Goal: Task Accomplishment & Management: Use online tool/utility

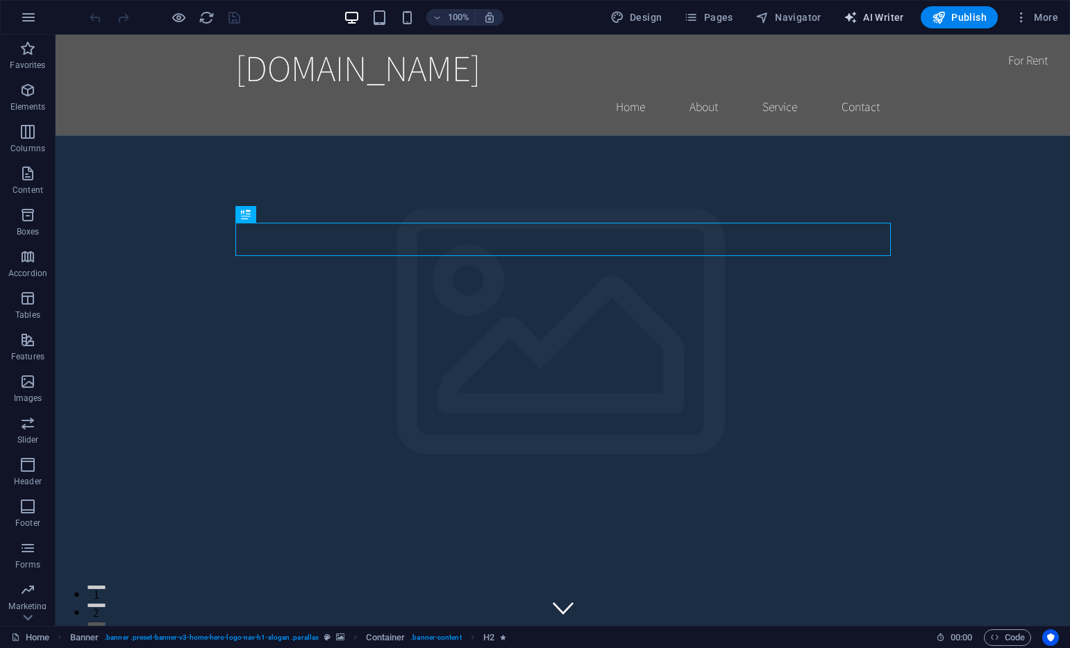
click at [884, 20] on span "AI Writer" at bounding box center [873, 17] width 60 height 14
select select "English"
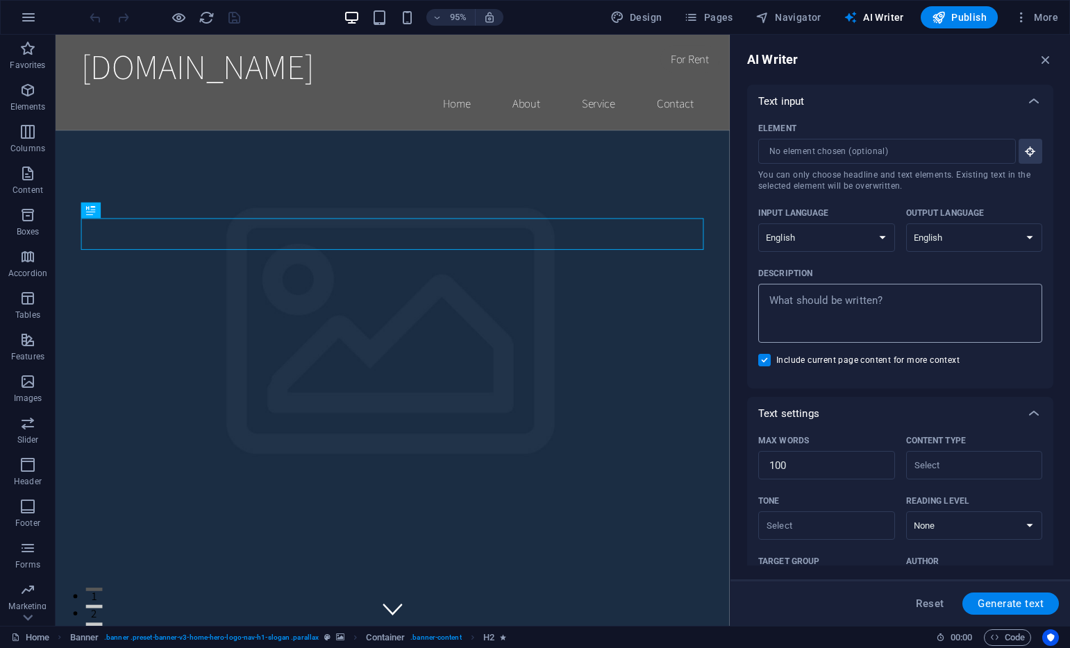
click at [862, 321] on textarea "Description x ​" at bounding box center [900, 313] width 270 height 45
type textarea "x"
click at [1045, 58] on icon "button" at bounding box center [1045, 59] width 15 height 15
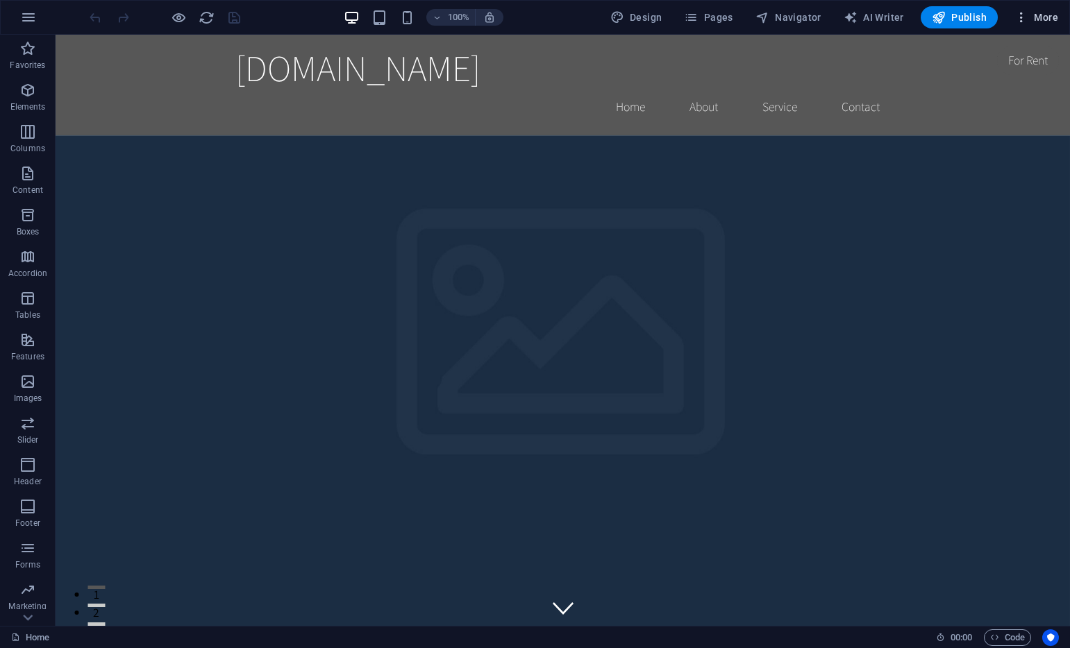
click at [1021, 18] on icon "button" at bounding box center [1021, 17] width 14 height 14
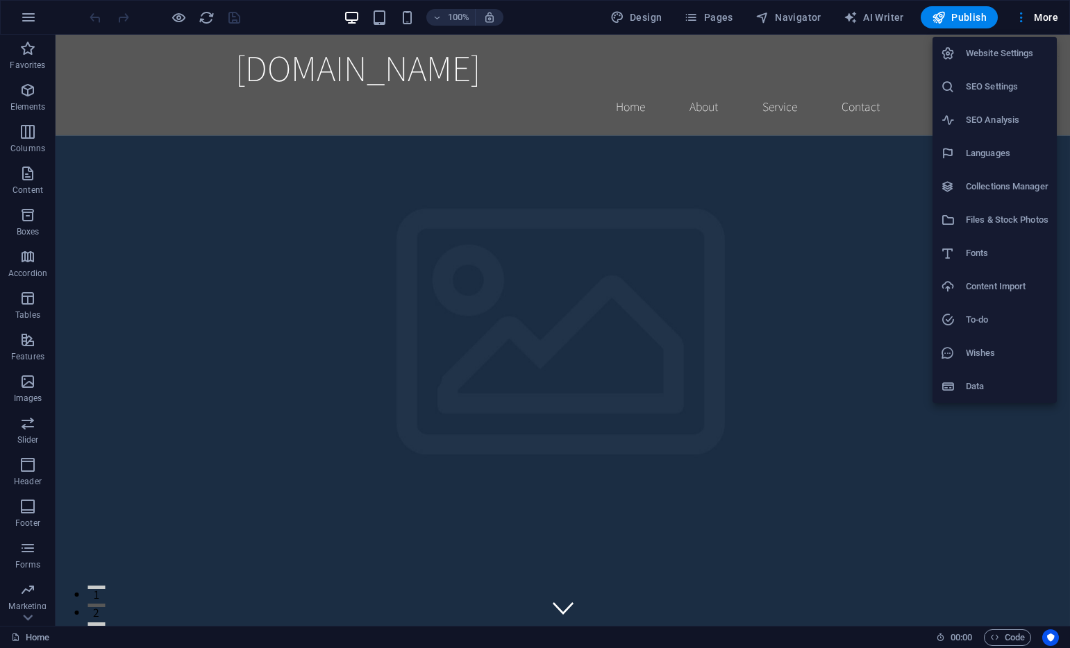
click at [889, 19] on div at bounding box center [535, 324] width 1070 height 648
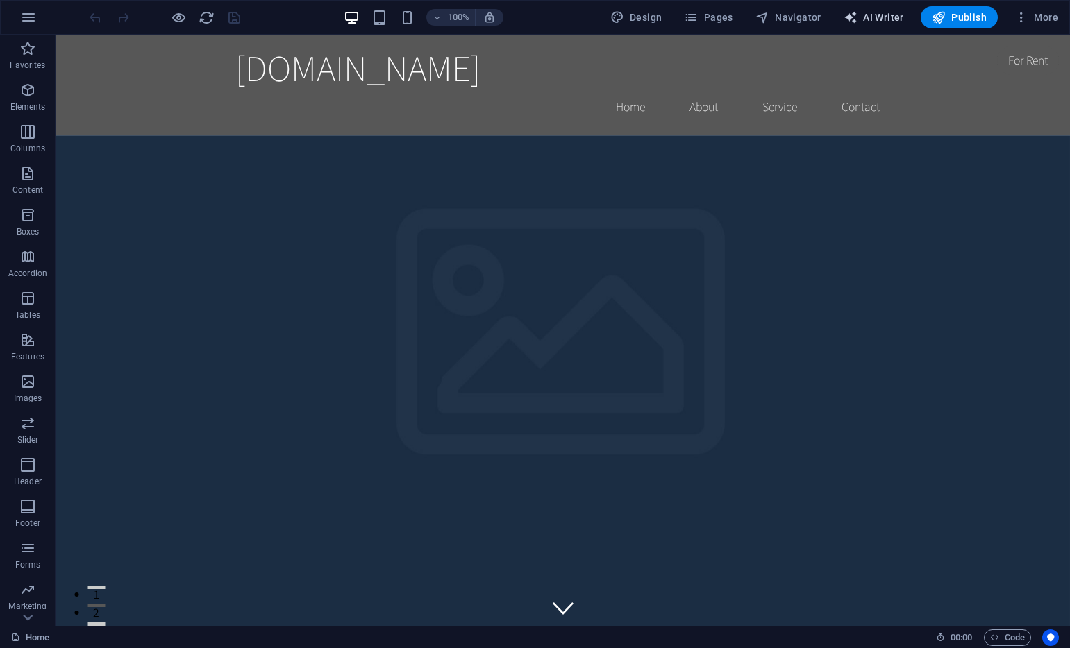
click at [869, 18] on span "AI Writer" at bounding box center [873, 17] width 60 height 14
select select "English"
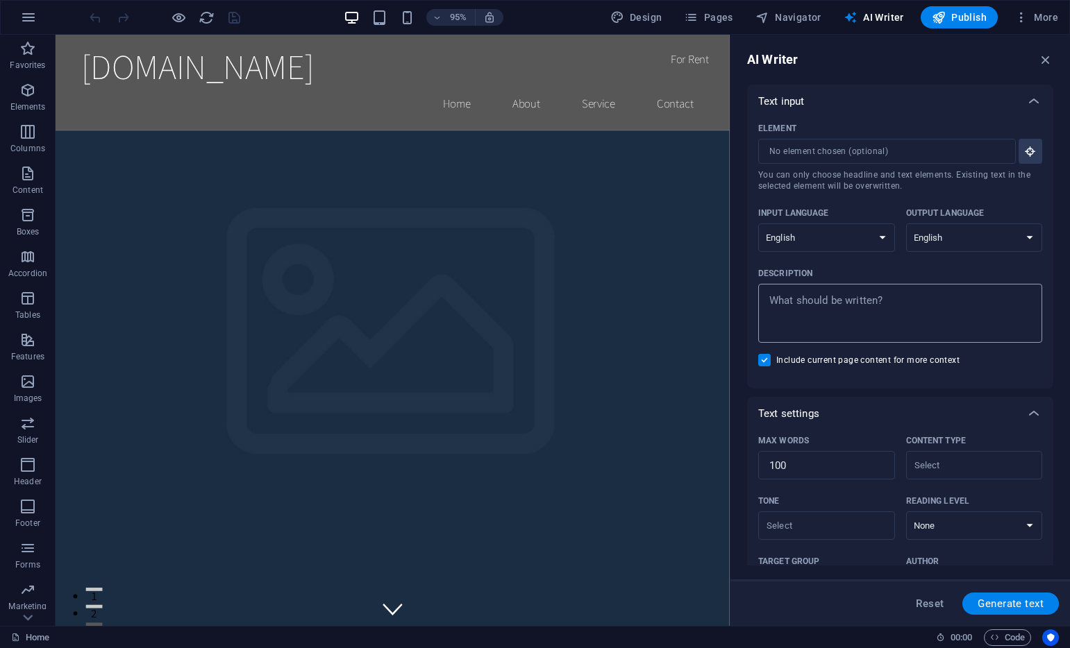
type textarea "x"
click at [865, 299] on textarea "Description x ​" at bounding box center [900, 313] width 270 height 45
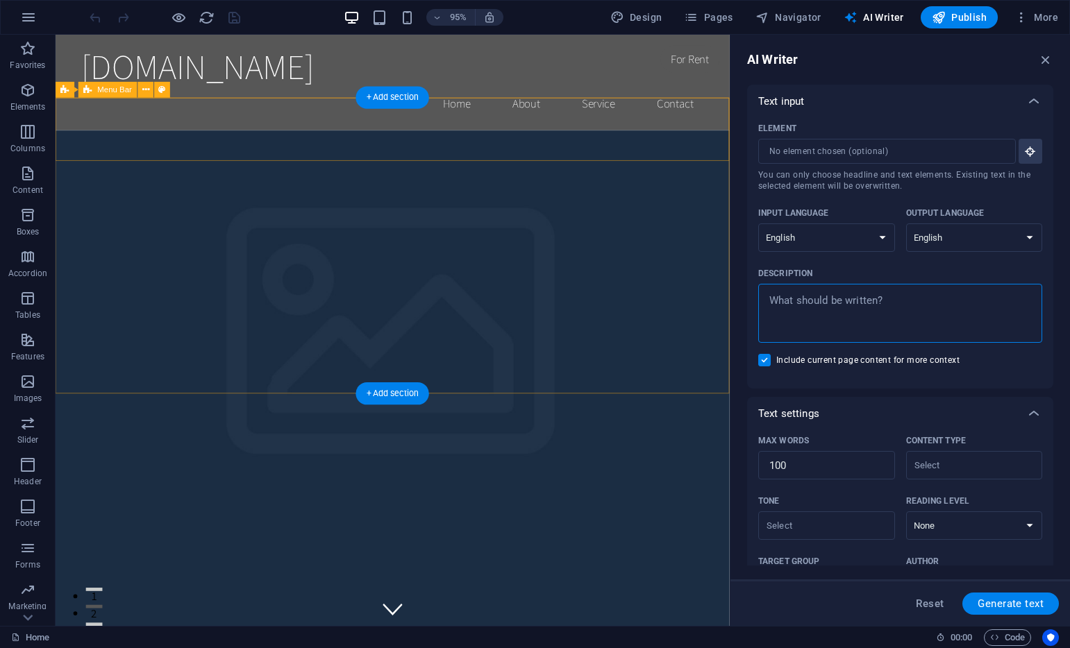
type textarea "I"
type textarea "x"
type textarea "I"
type textarea "x"
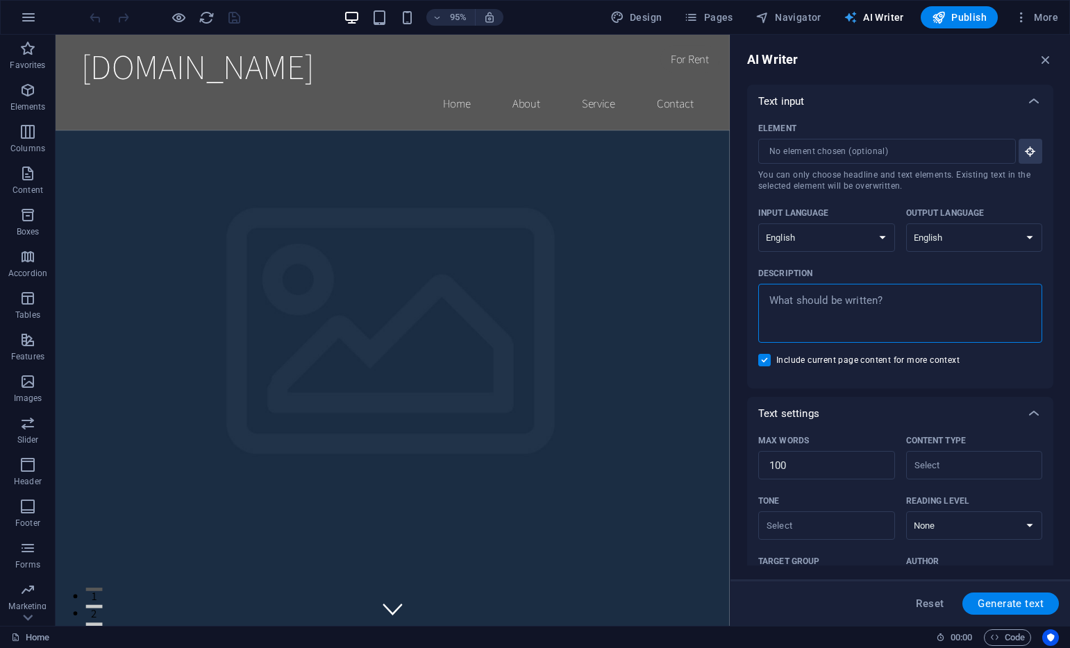
type textarea "x"
click at [873, 10] on button "AI Writer" at bounding box center [873, 17] width 71 height 22
click at [875, 10] on span "AI Writer" at bounding box center [873, 17] width 60 height 14
click at [1041, 65] on icon "button" at bounding box center [1045, 59] width 15 height 15
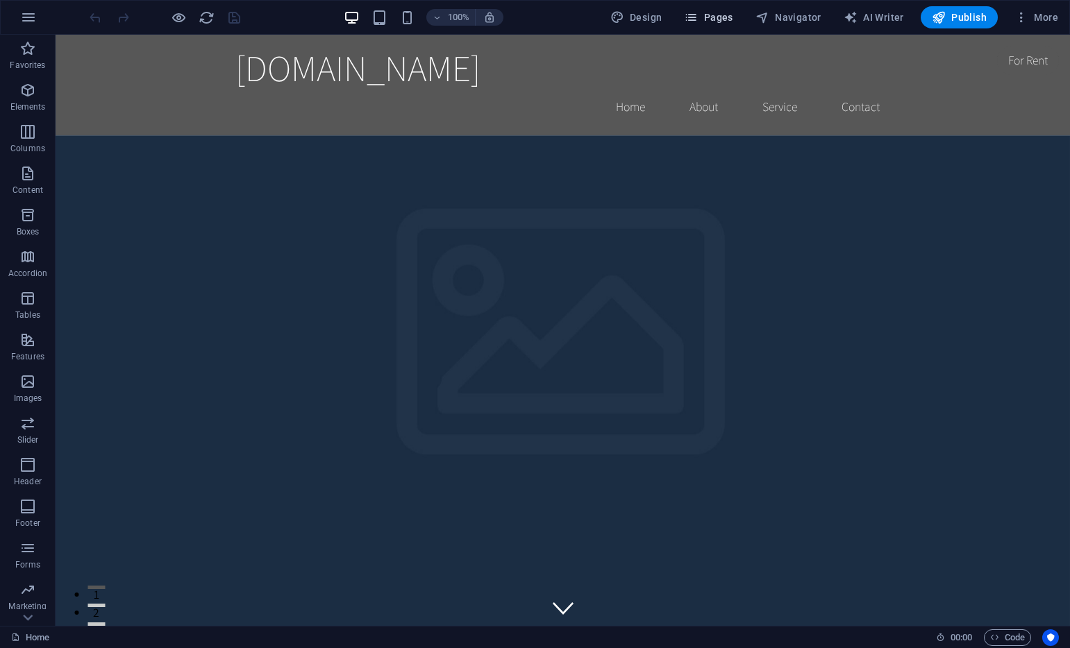
click at [707, 17] on span "Pages" at bounding box center [708, 17] width 49 height 14
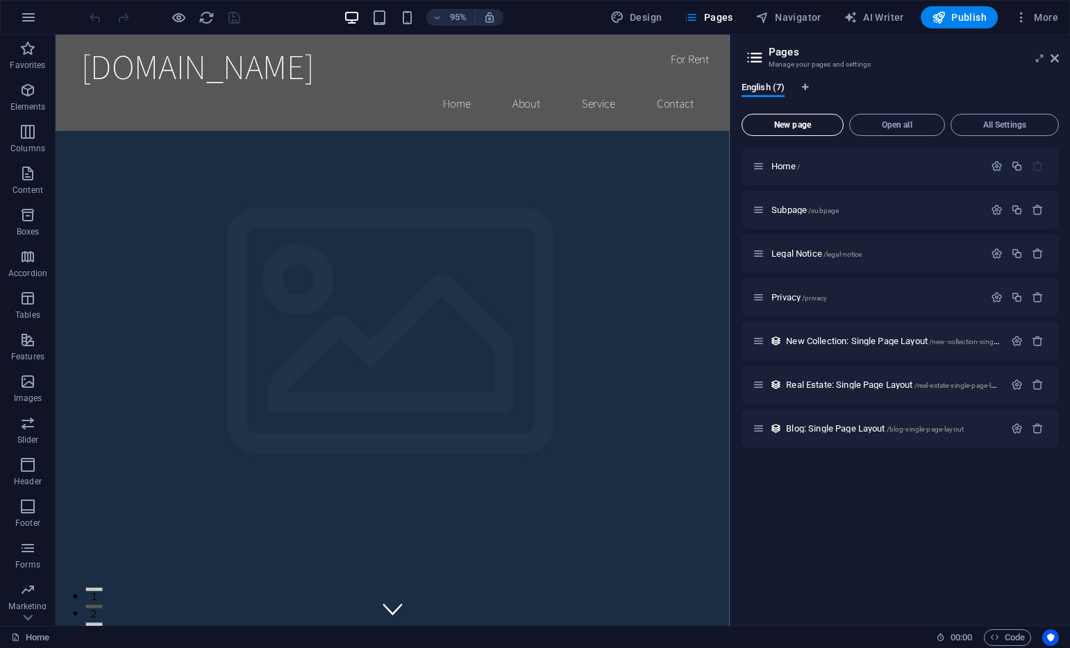
click at [811, 121] on span "New page" at bounding box center [793, 125] width 90 height 8
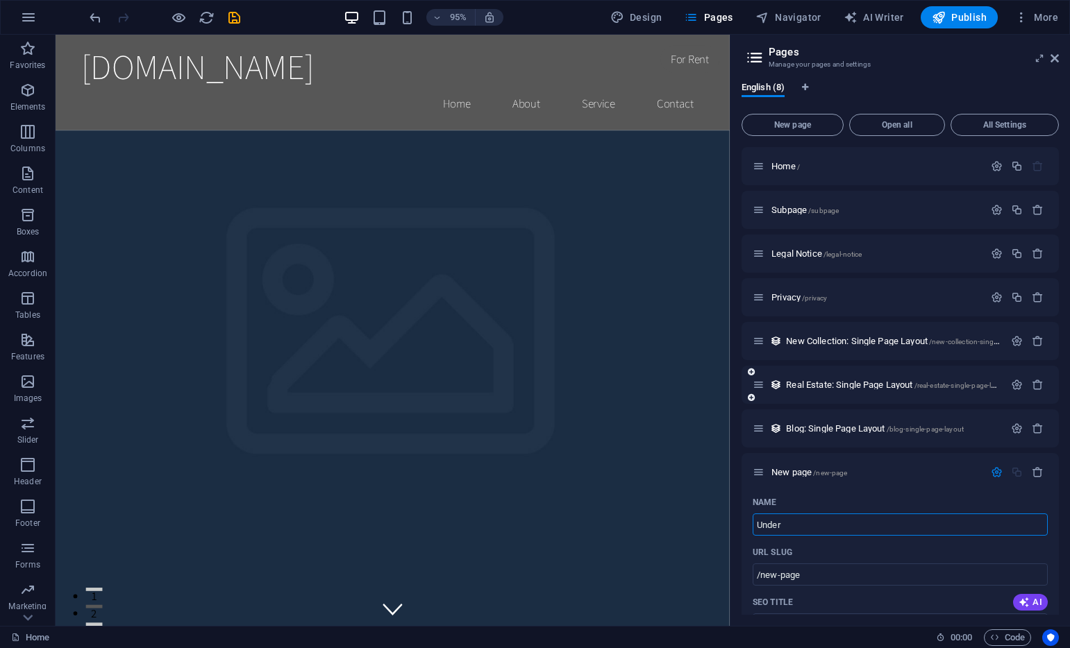
type input "Under"
type input "/under"
type input "UnderConstruction"
type input "/underconstruction"
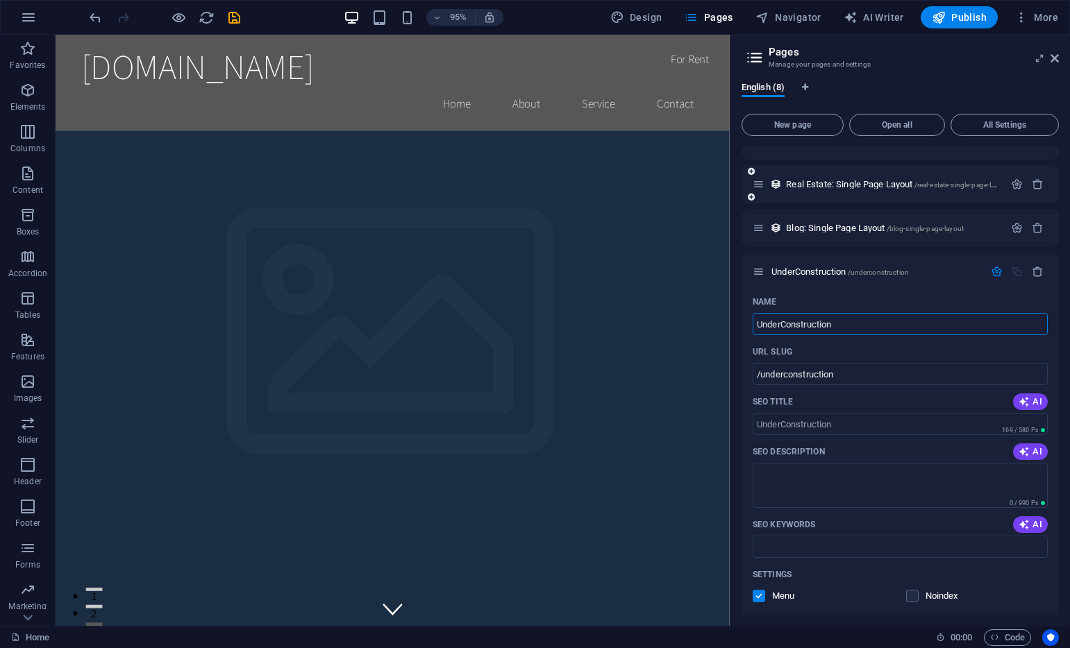
scroll to position [212, 0]
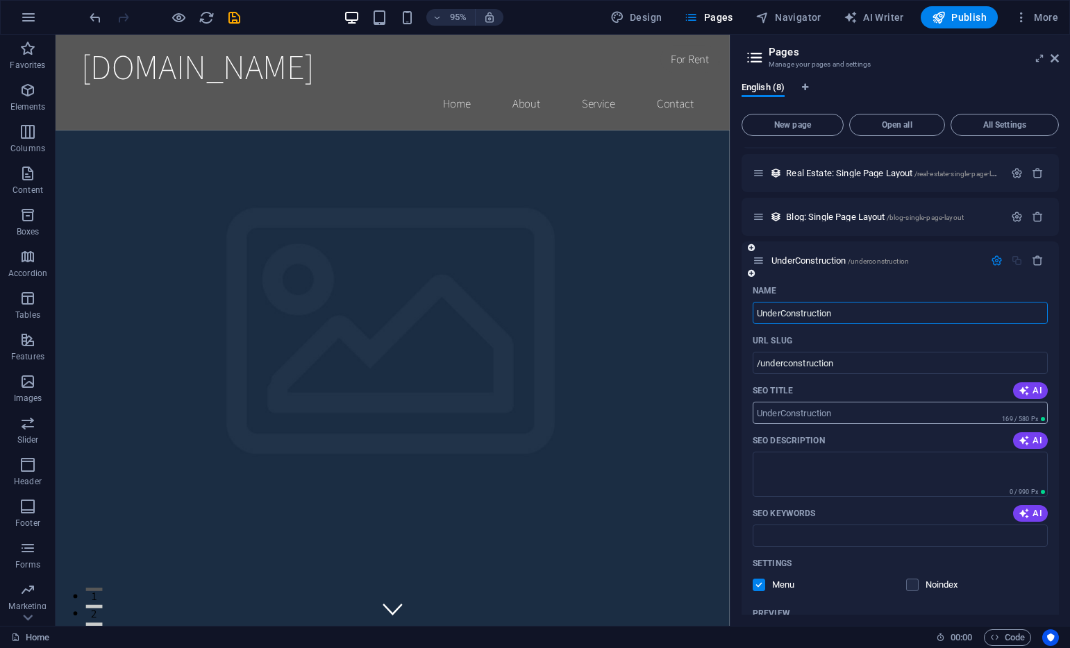
type input "UnderConstruction"
click at [845, 417] on input "SEO Title" at bounding box center [899, 413] width 295 height 22
click at [859, 408] on input "SEO Title" at bounding box center [899, 413] width 295 height 22
click at [877, 310] on input "UnderConstruction" at bounding box center [899, 313] width 295 height 22
click at [886, 298] on div "Name" at bounding box center [899, 291] width 295 height 22
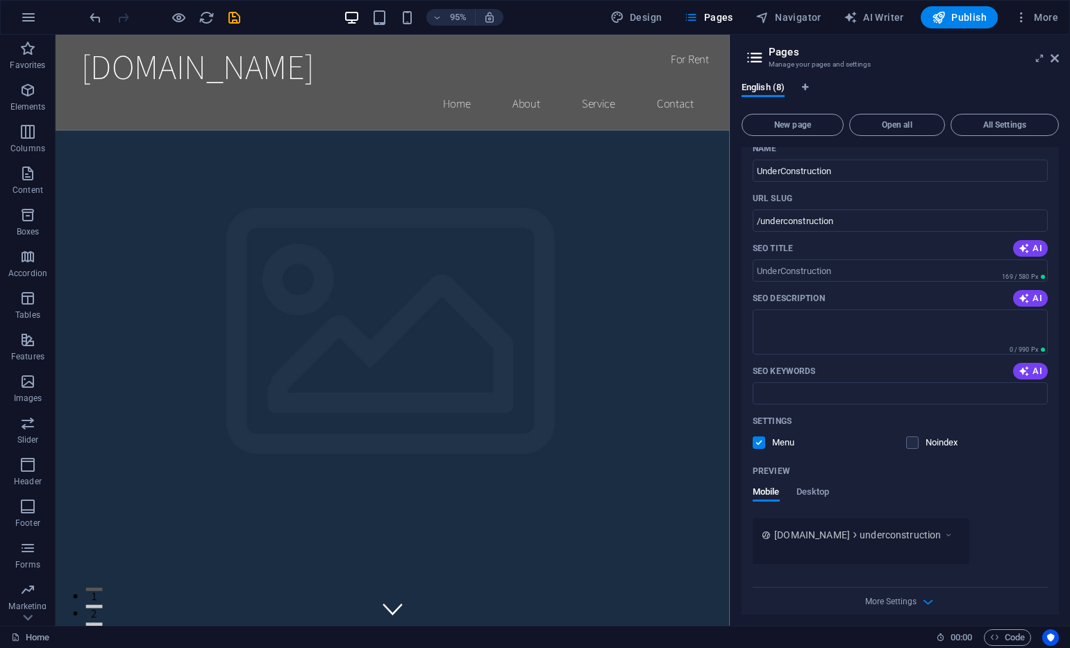
scroll to position [366, 0]
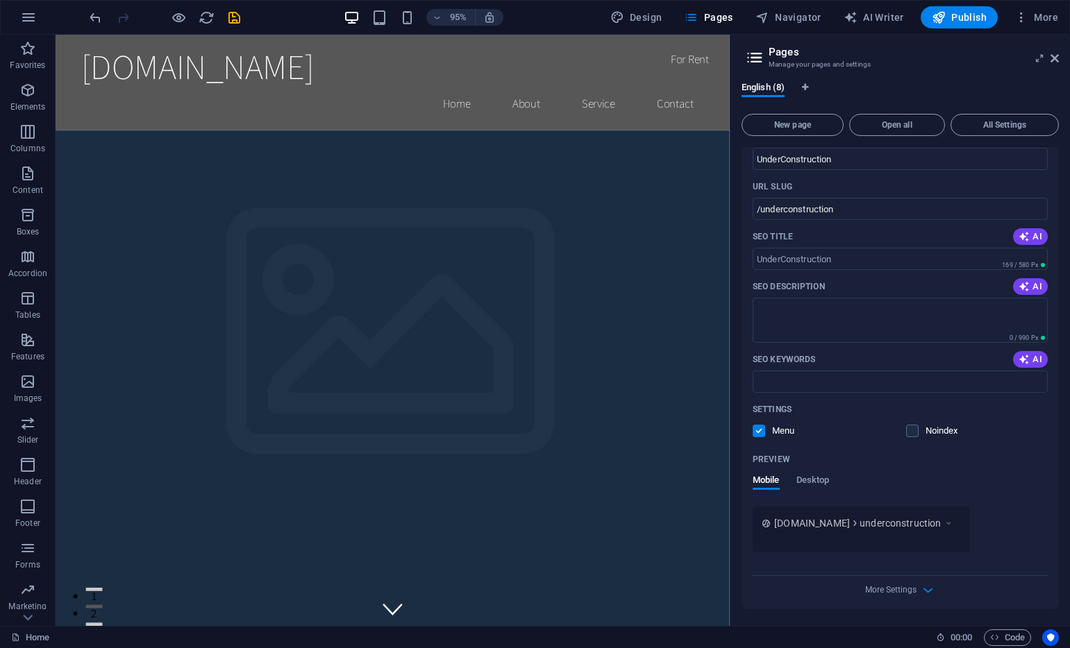
click at [764, 428] on label at bounding box center [758, 431] width 12 height 12
click at [0, 0] on input "checkbox" at bounding box center [0, 0] width 0 height 0
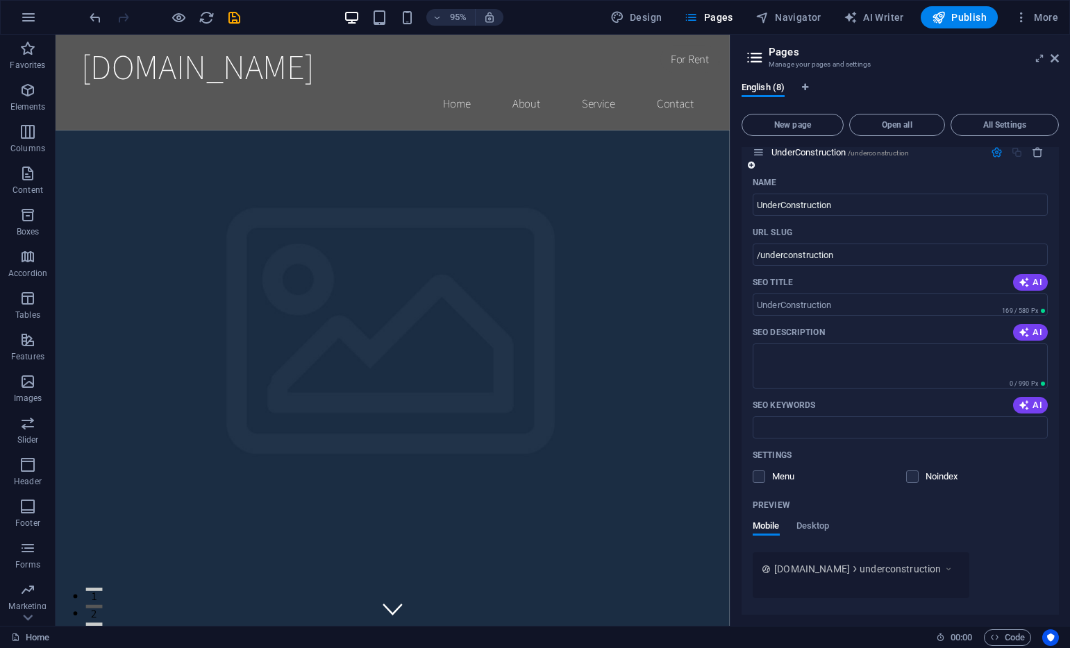
scroll to position [317, 0]
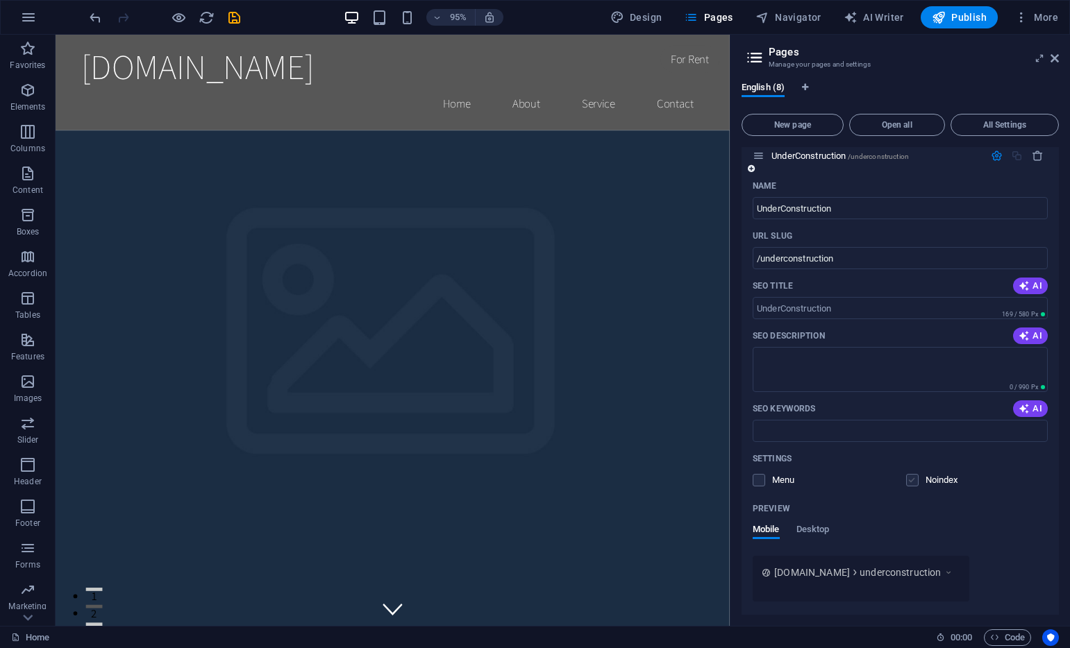
click at [913, 480] on label at bounding box center [912, 480] width 12 height 12
click at [0, 0] on input "checkbox" at bounding box center [0, 0] width 0 height 0
click at [906, 476] on label at bounding box center [912, 480] width 12 height 12
click at [0, 0] on input "checkbox" at bounding box center [0, 0] width 0 height 0
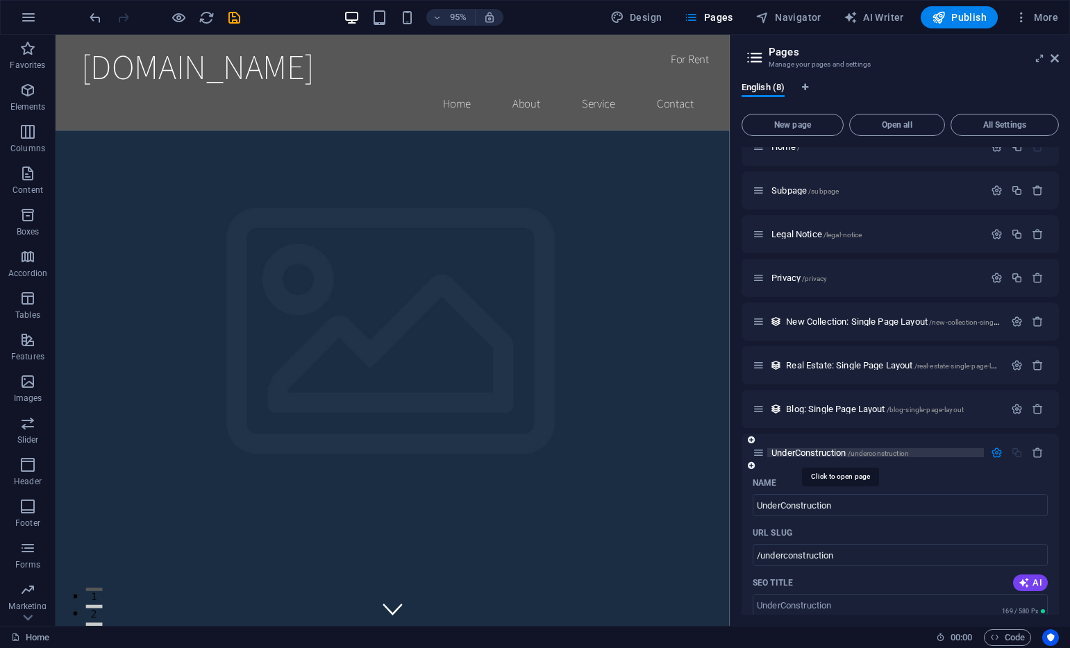
scroll to position [0, 0]
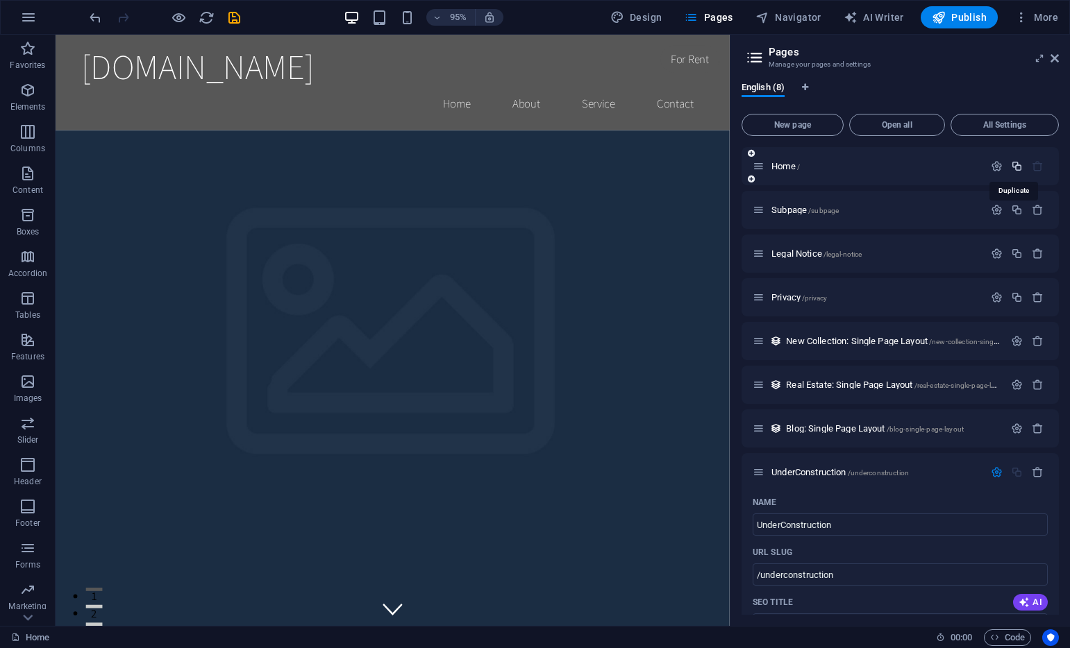
click at [1011, 169] on icon "button" at bounding box center [1017, 166] width 12 height 12
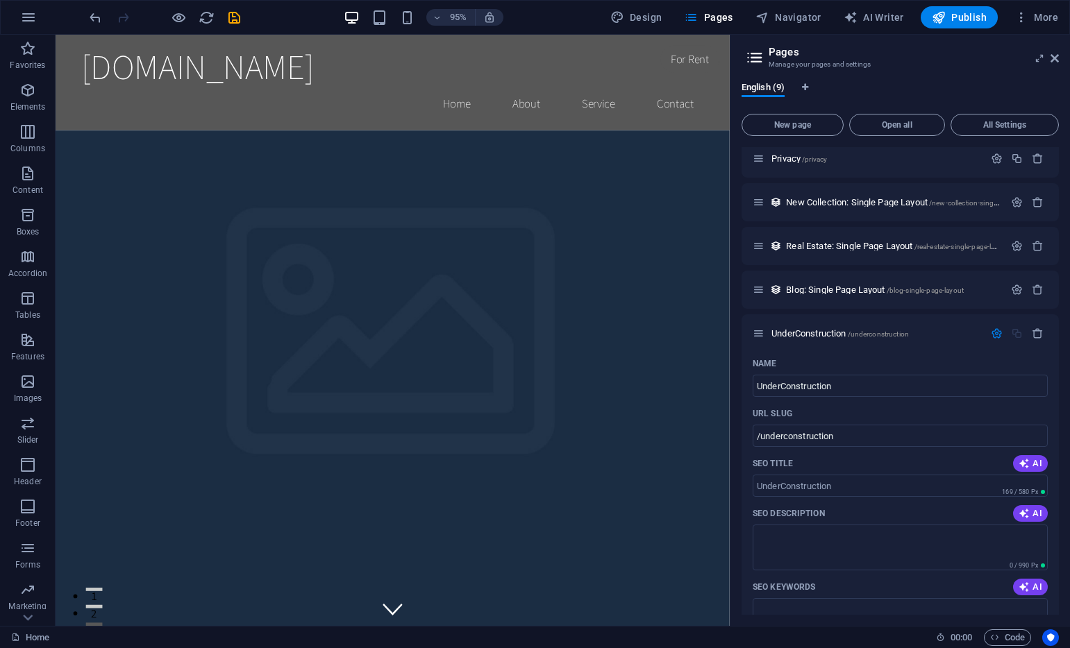
scroll to position [724, 0]
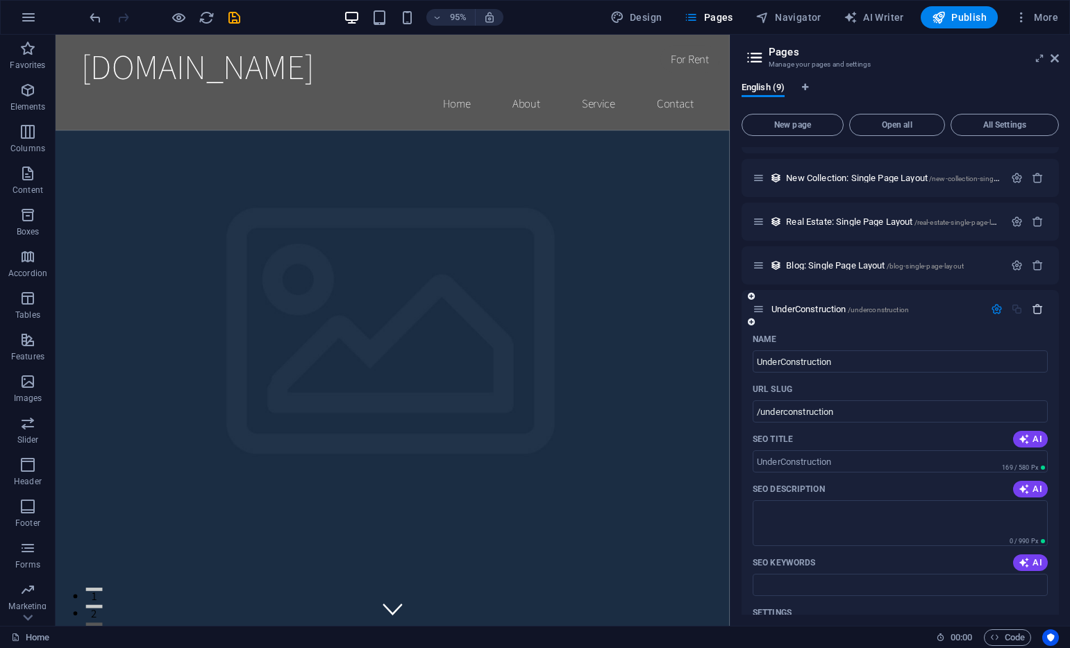
click at [1038, 312] on icon "button" at bounding box center [1038, 309] width 12 height 12
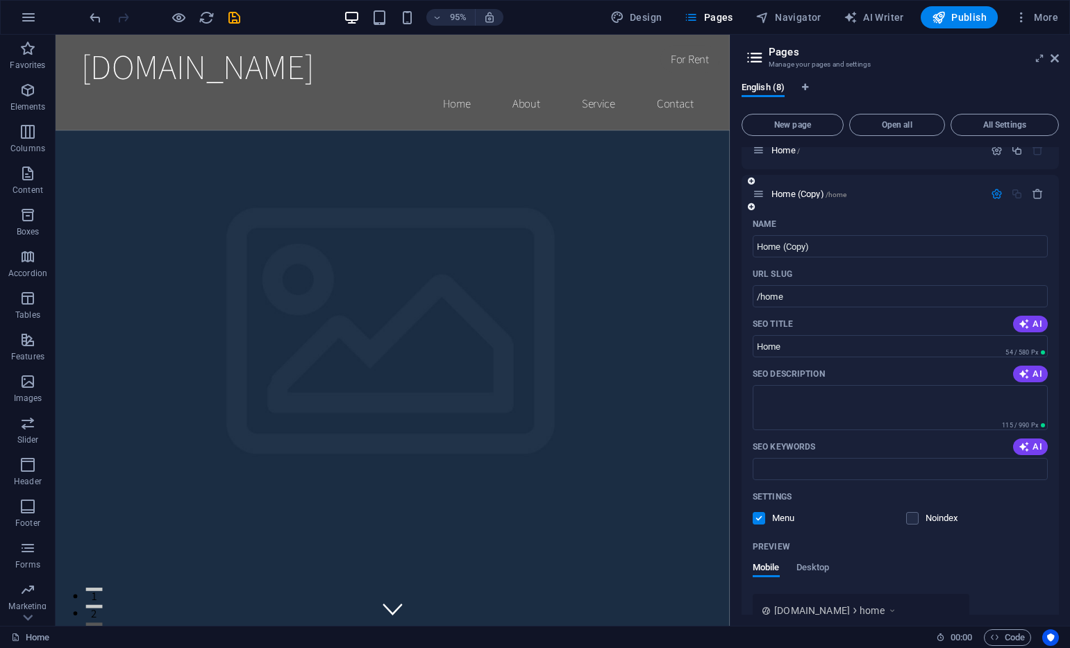
scroll to position [0, 0]
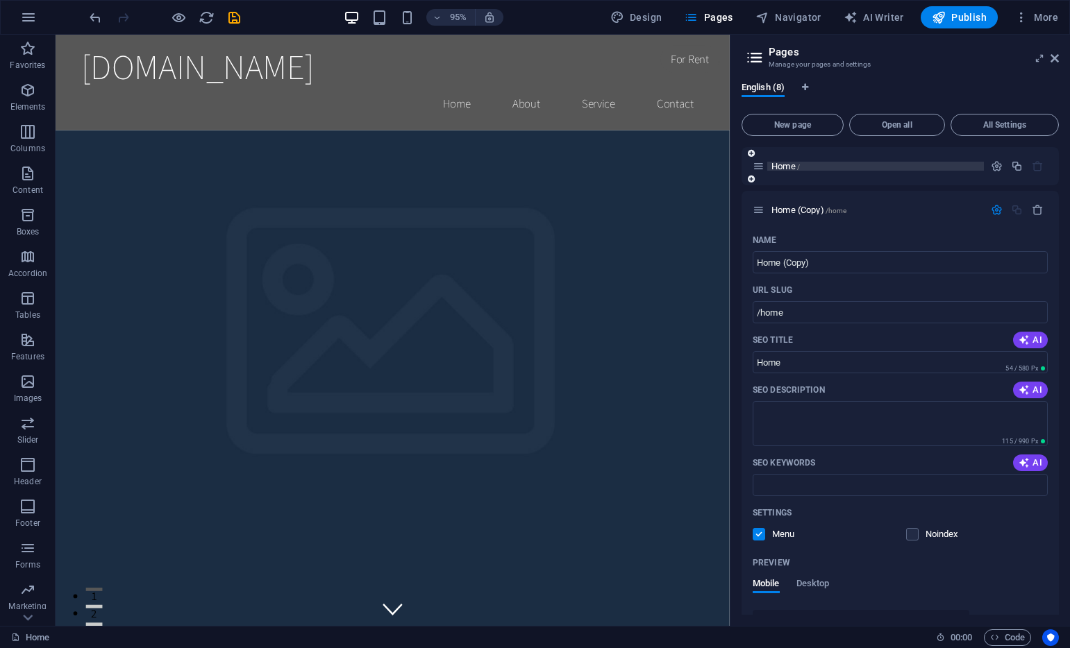
click at [940, 166] on p "Home /" at bounding box center [875, 166] width 208 height 9
click at [789, 163] on span "Home /" at bounding box center [785, 166] width 28 height 10
click at [761, 168] on icon at bounding box center [758, 166] width 12 height 12
click at [995, 167] on icon "button" at bounding box center [997, 166] width 12 height 12
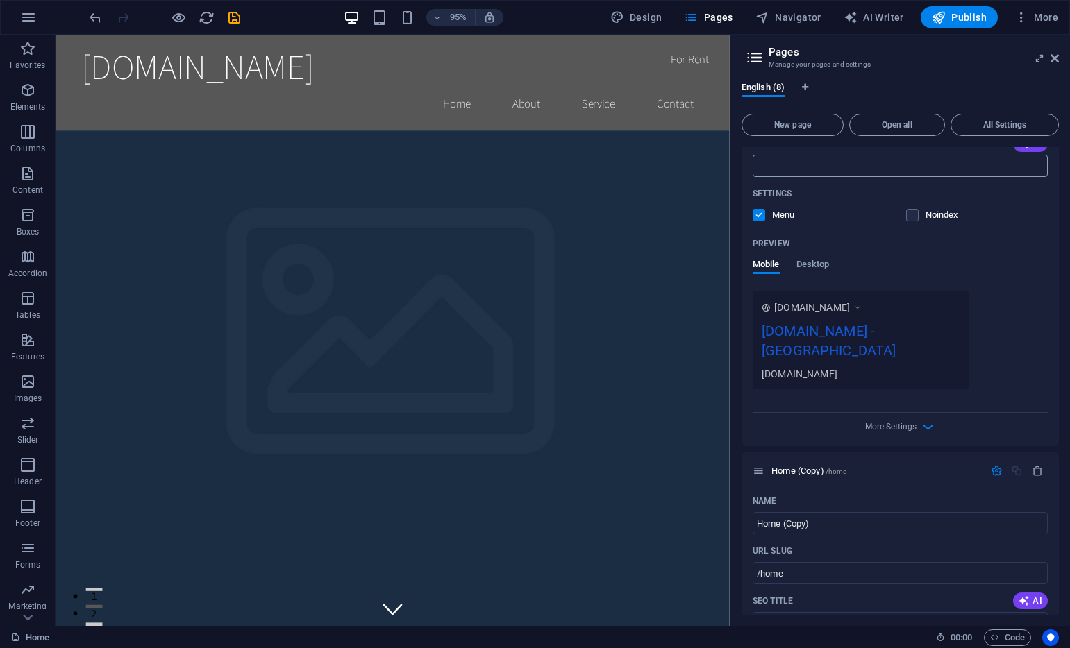
scroll to position [276, 0]
click at [920, 419] on icon "button" at bounding box center [928, 427] width 16 height 16
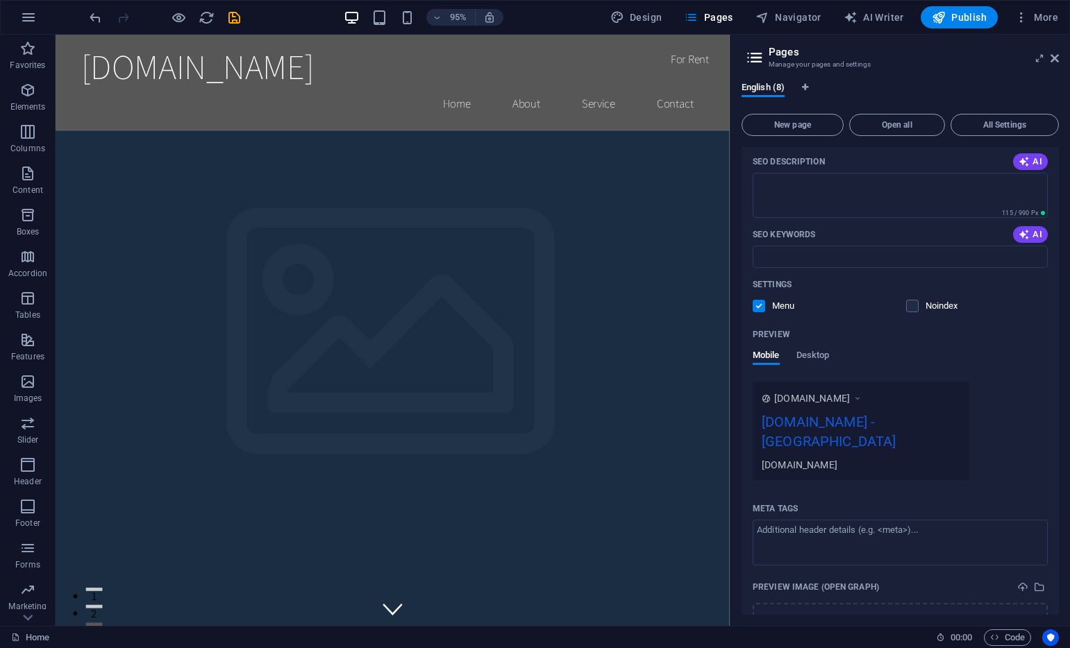
scroll to position [0, 0]
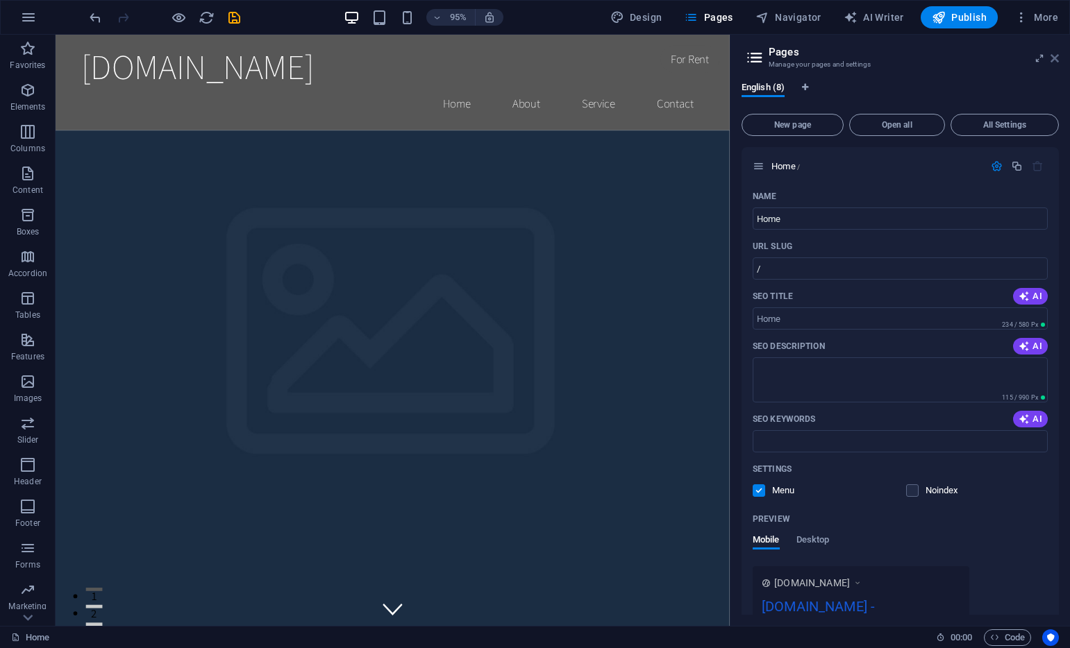
click at [1054, 60] on icon at bounding box center [1054, 58] width 8 height 11
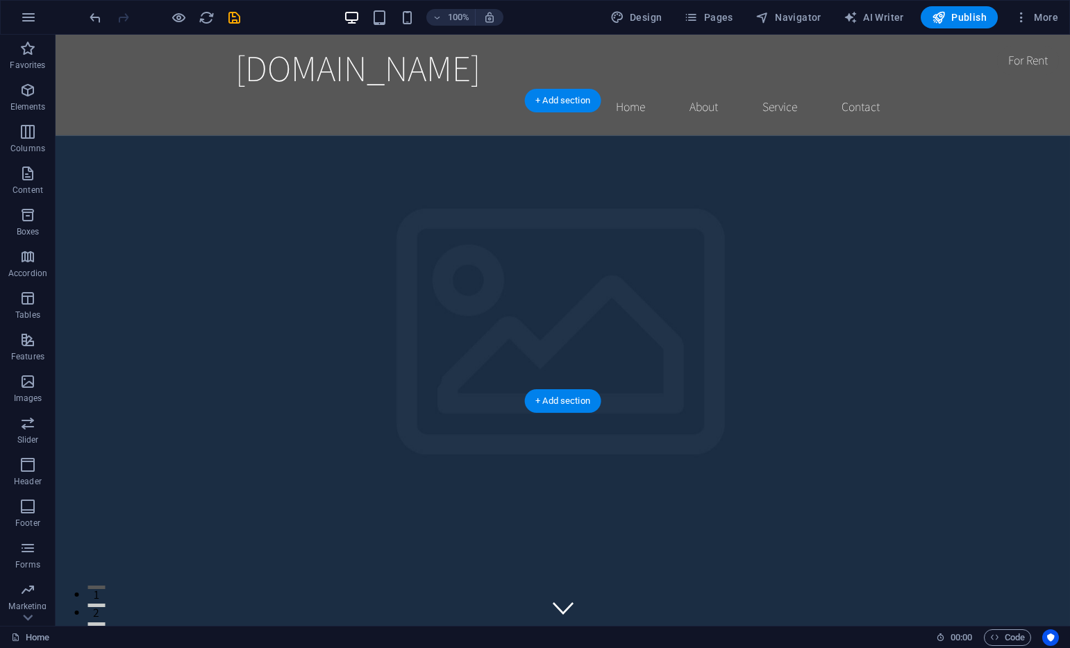
click at [612, 362] on figure at bounding box center [563, 430] width 1014 height 591
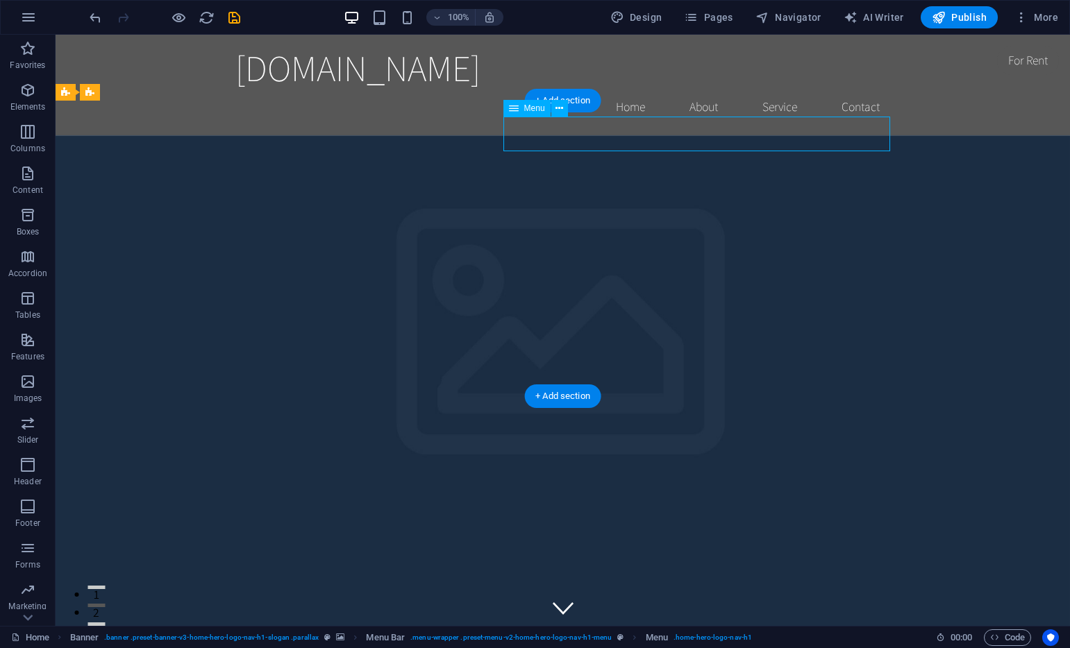
select select
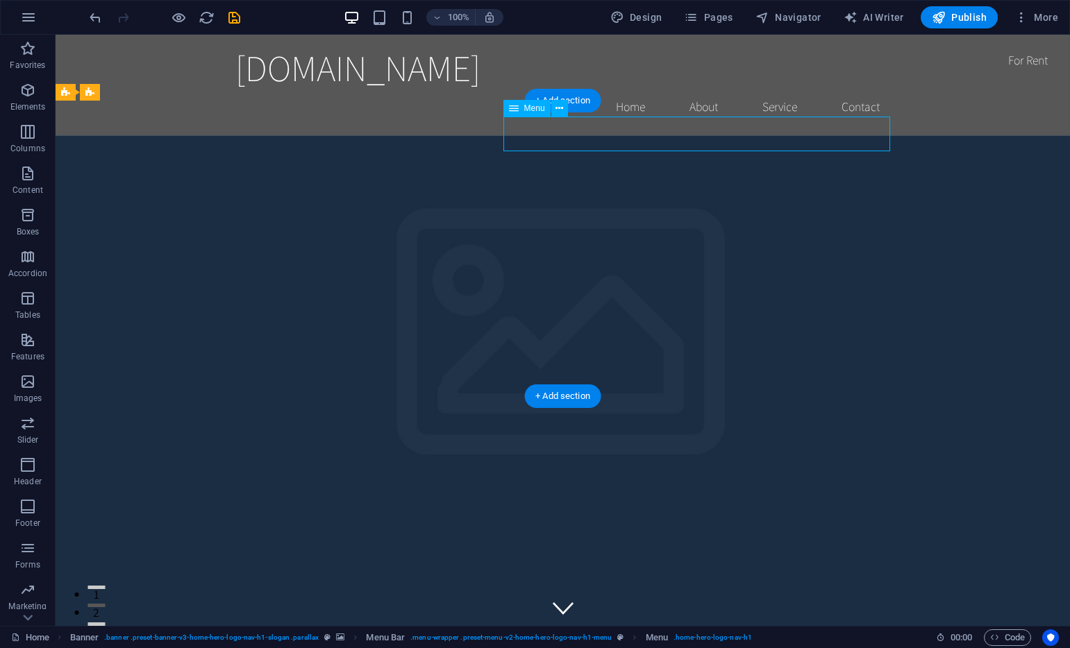
select select
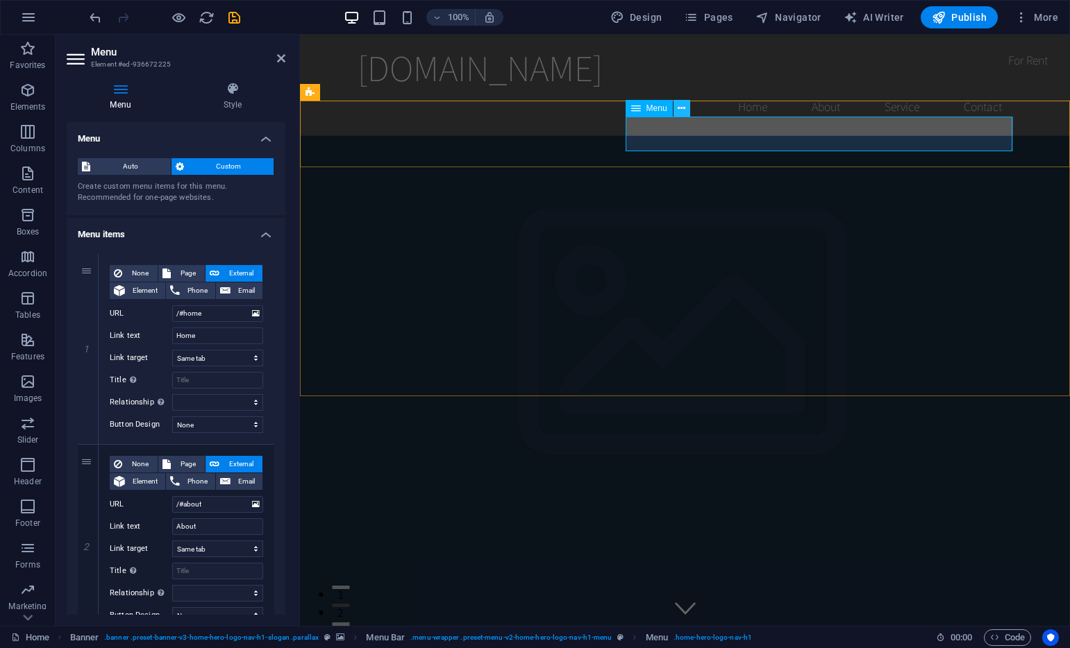
click at [684, 107] on icon at bounding box center [682, 108] width 8 height 15
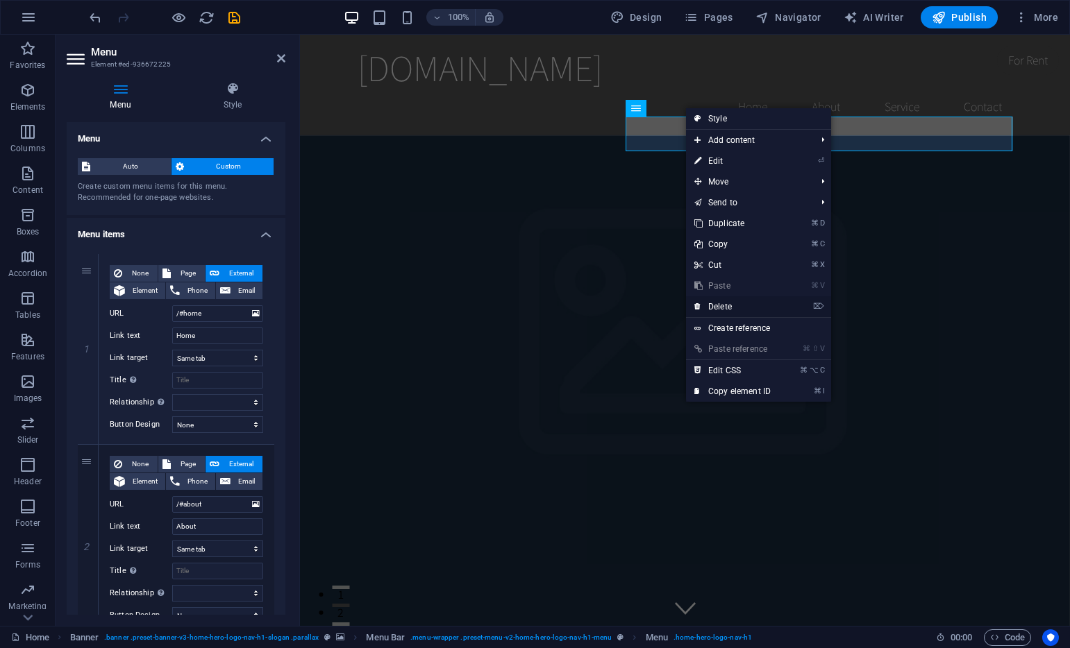
click at [737, 306] on link "⌦ Delete" at bounding box center [732, 306] width 93 height 21
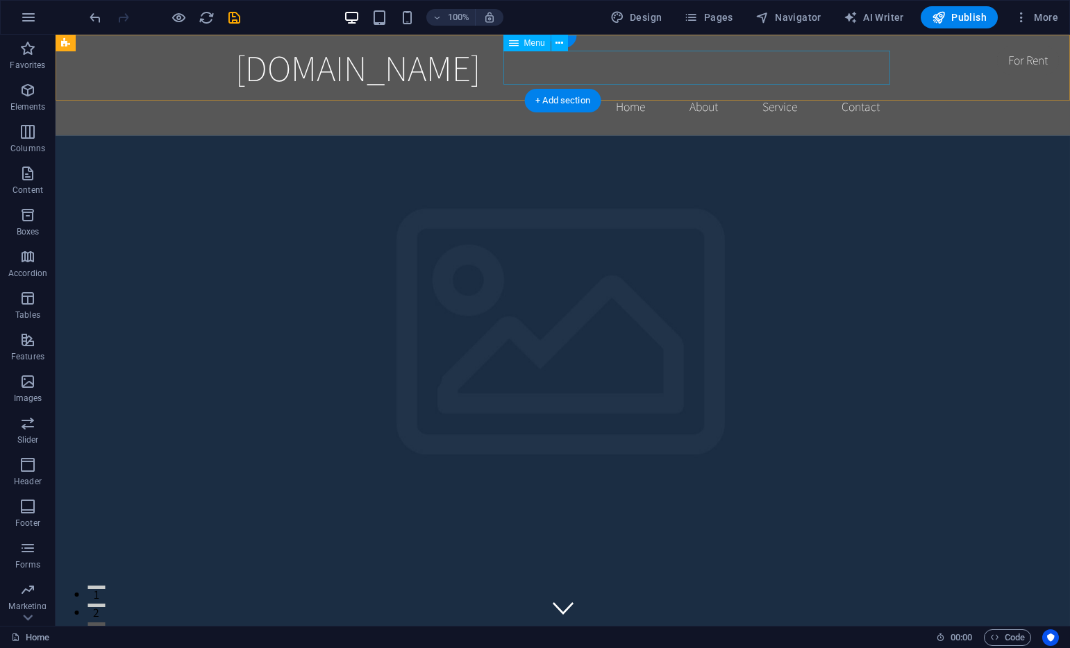
click at [639, 90] on nav "Home About Service Contact" at bounding box center [562, 107] width 655 height 35
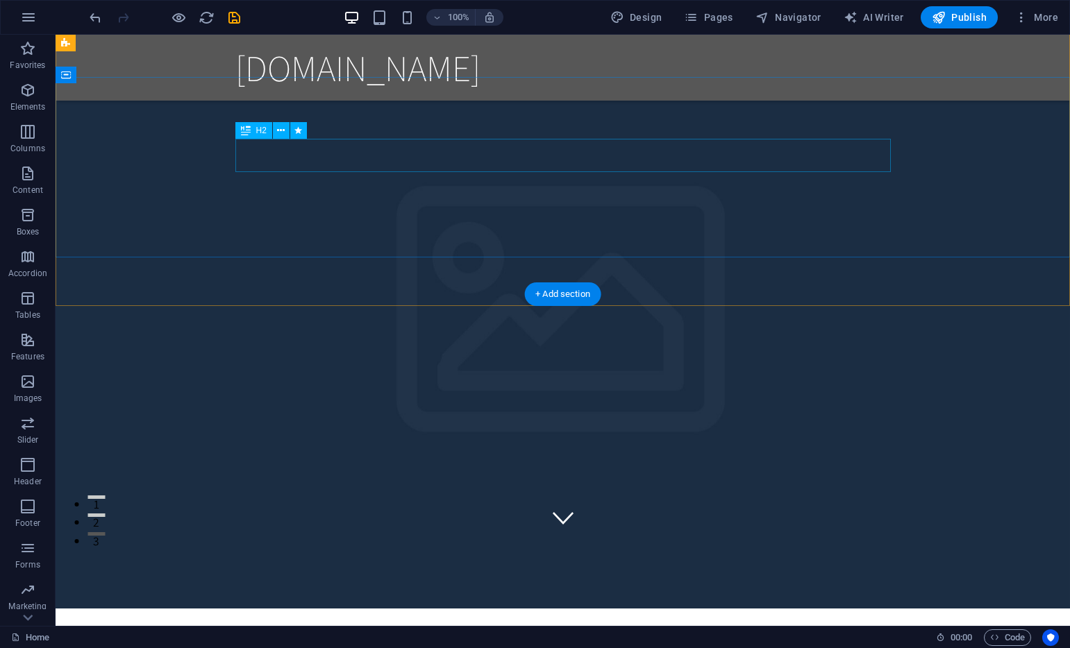
scroll to position [136, 0]
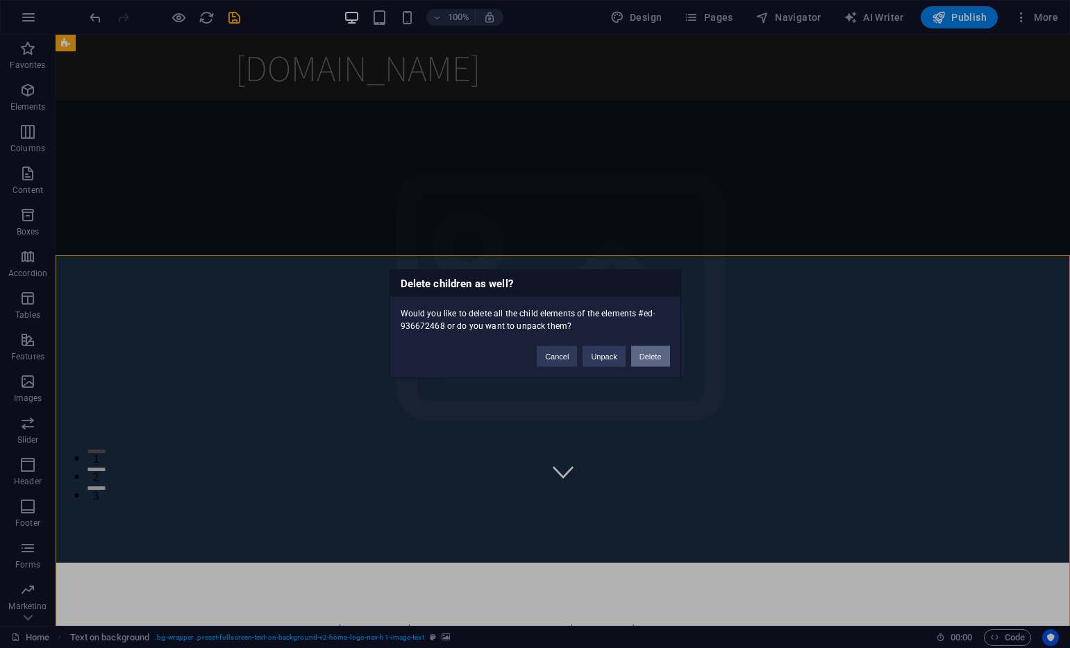
click at [650, 357] on button "Delete" at bounding box center [650, 356] width 39 height 21
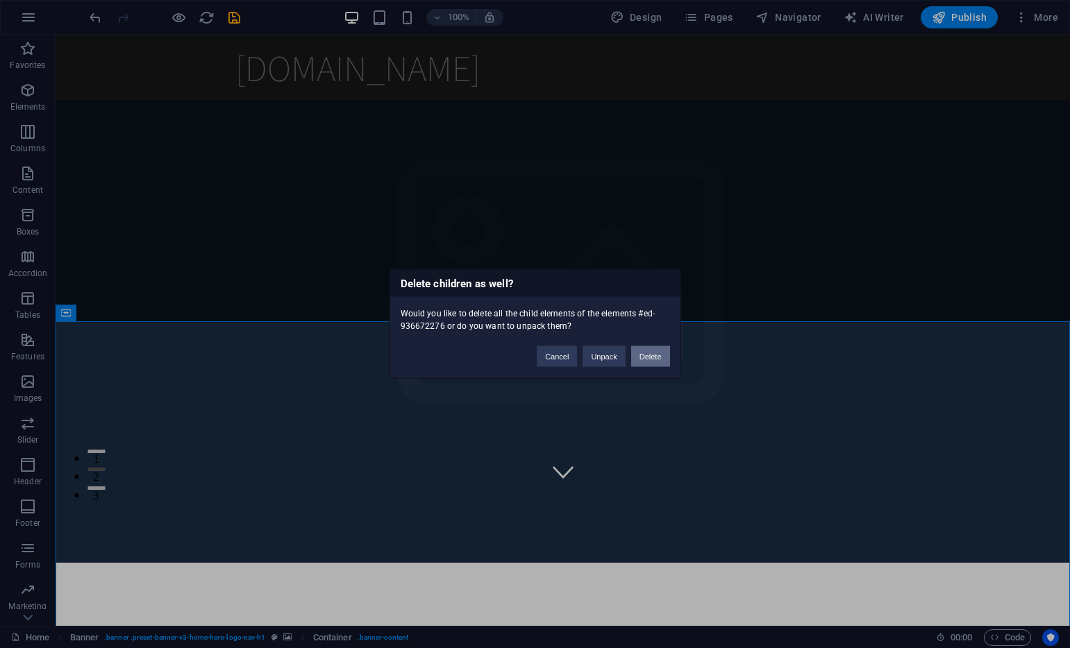
click at [653, 350] on button "Delete" at bounding box center [650, 356] width 39 height 21
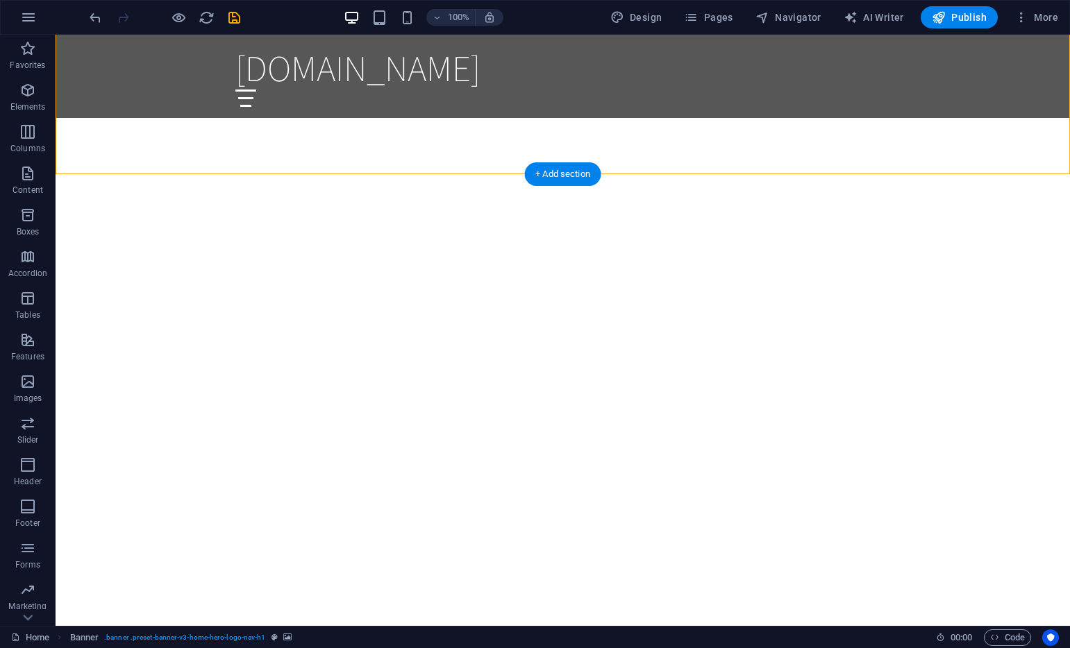
scroll to position [811, 0]
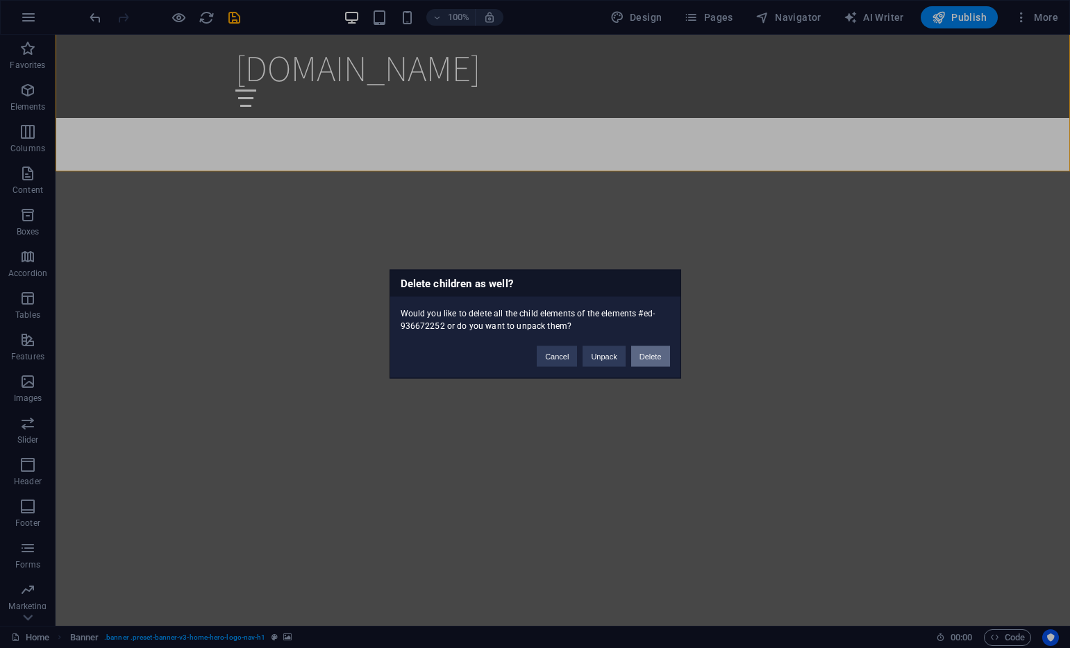
click at [651, 357] on button "Delete" at bounding box center [650, 356] width 39 height 21
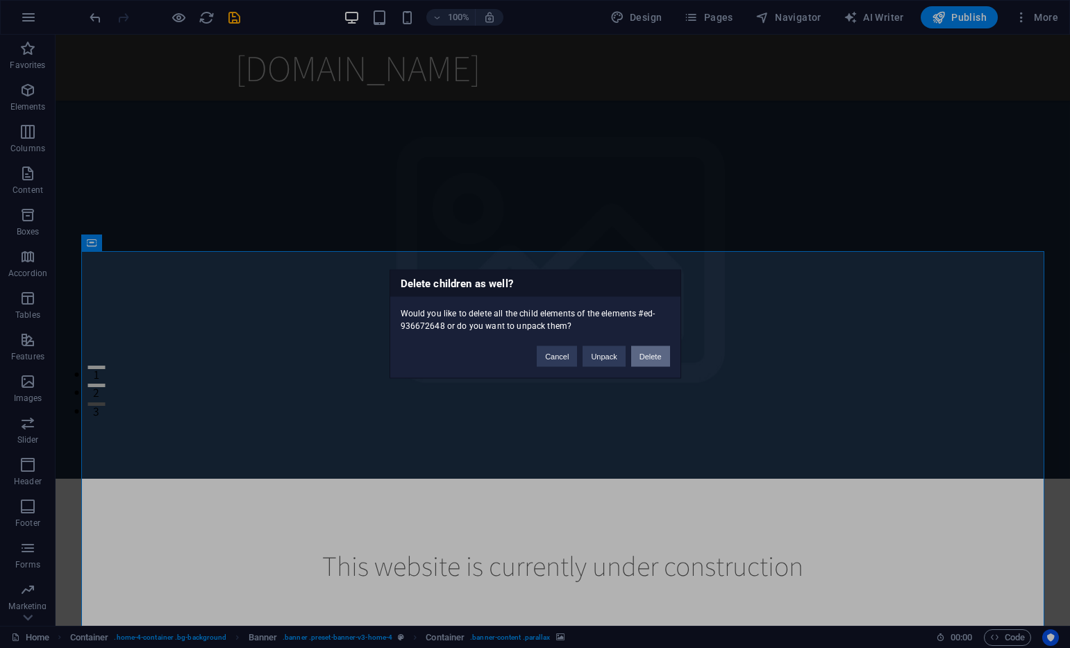
click at [660, 351] on button "Delete" at bounding box center [650, 356] width 39 height 21
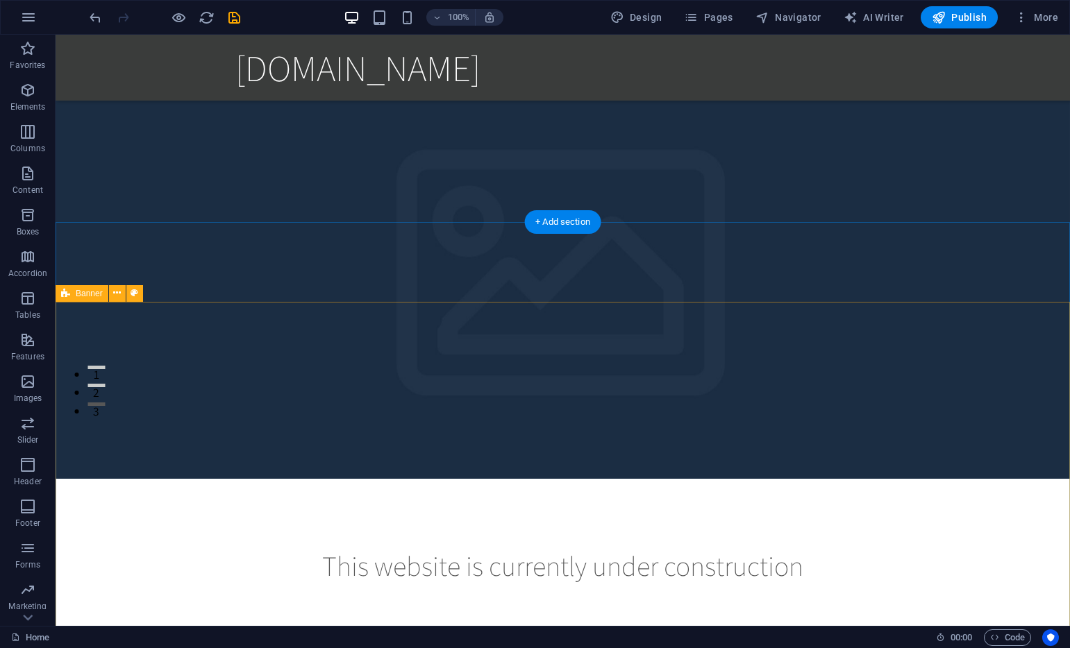
scroll to position [0, 0]
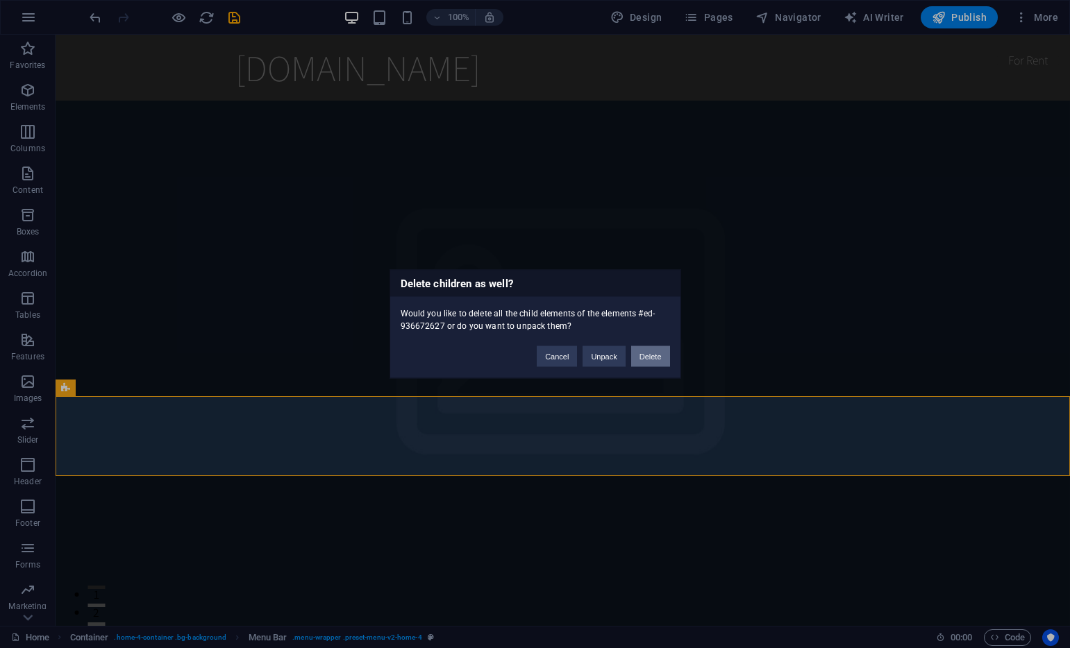
click at [653, 358] on button "Delete" at bounding box center [650, 356] width 39 height 21
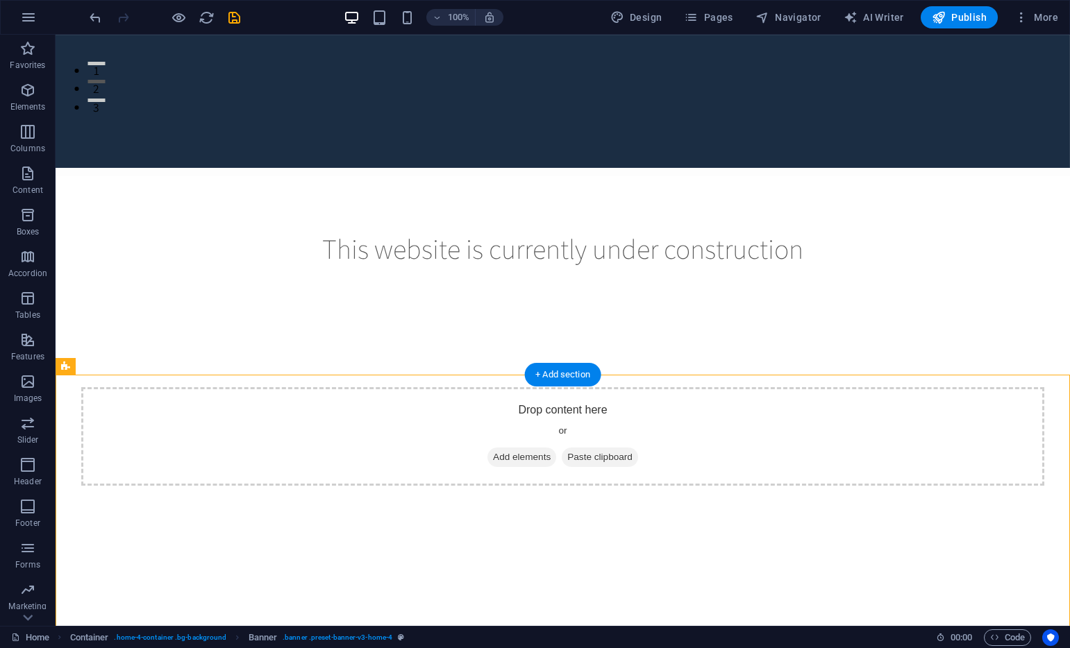
scroll to position [22, 0]
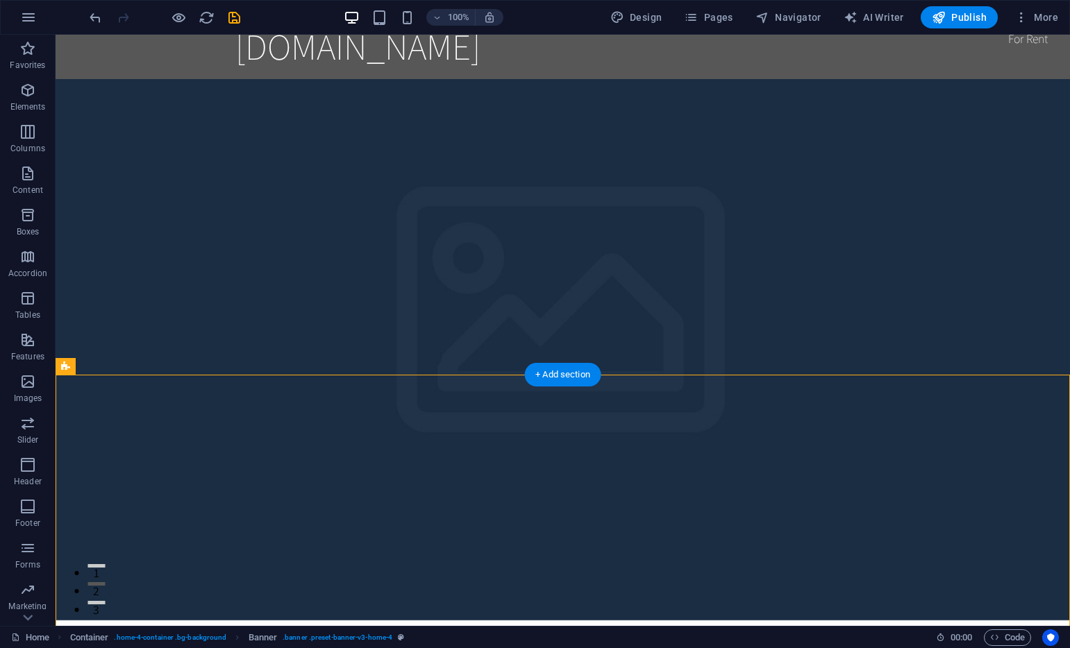
drag, startPoint x: 373, startPoint y: 344, endPoint x: 431, endPoint y: 466, distance: 135.7
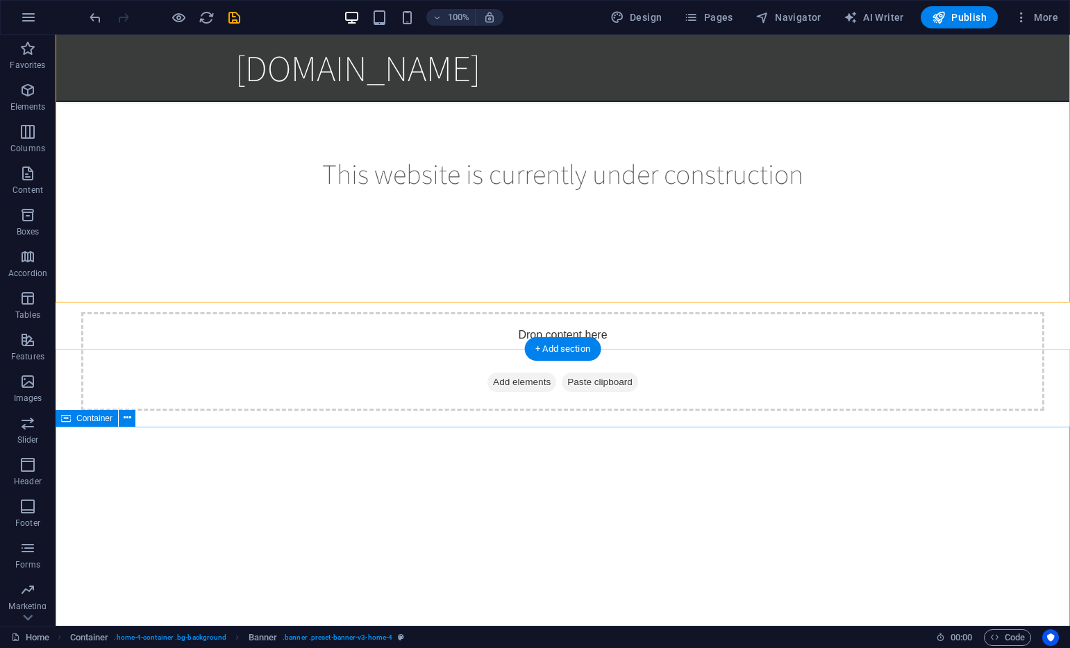
scroll to position [602, 0]
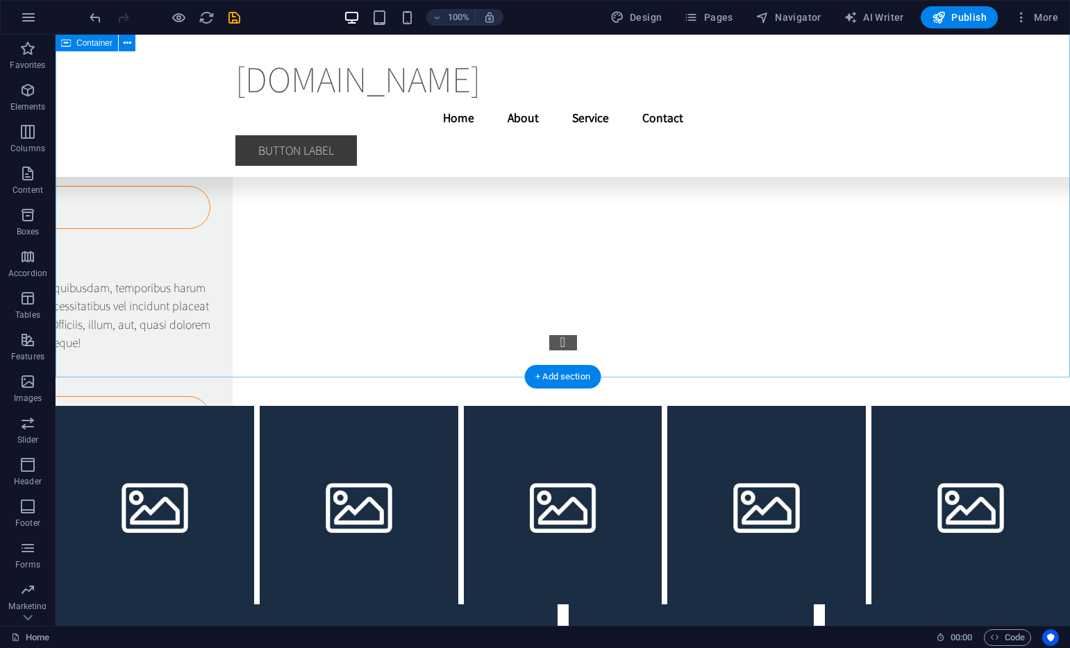
scroll to position [19201, 0]
